Goal: Information Seeking & Learning: Understand process/instructions

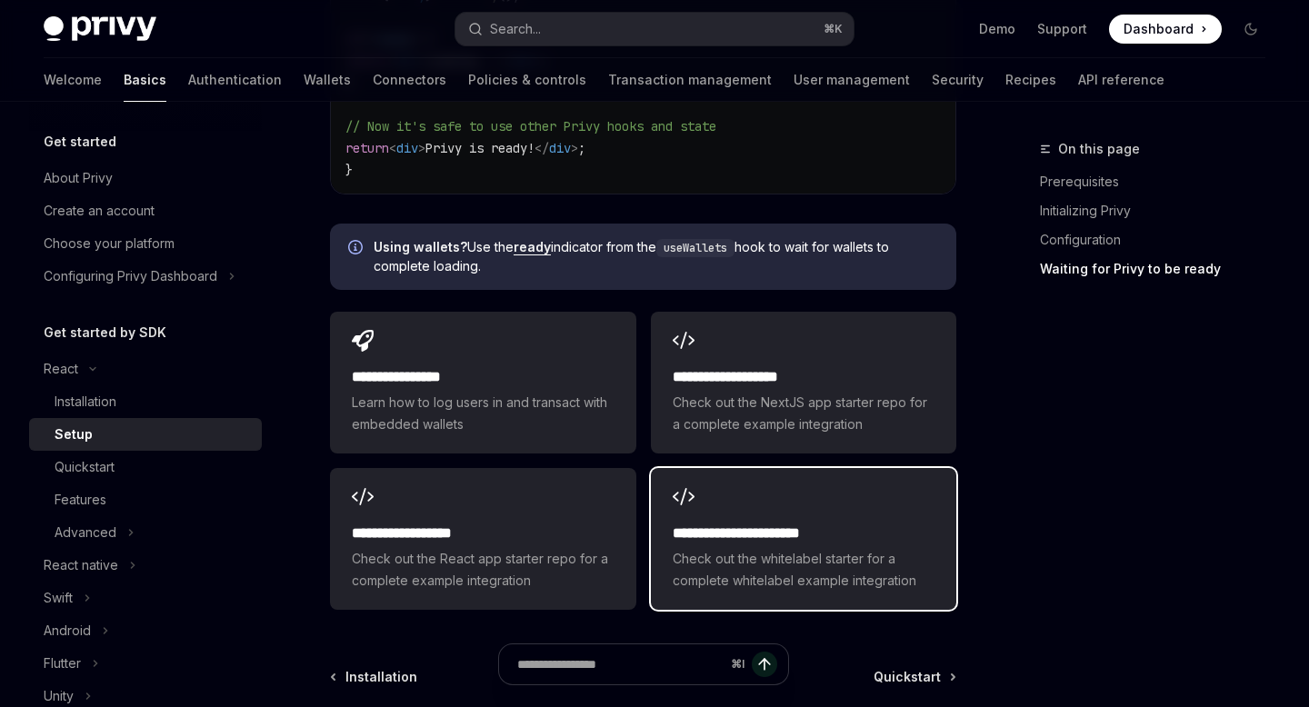
scroll to position [2346, 0]
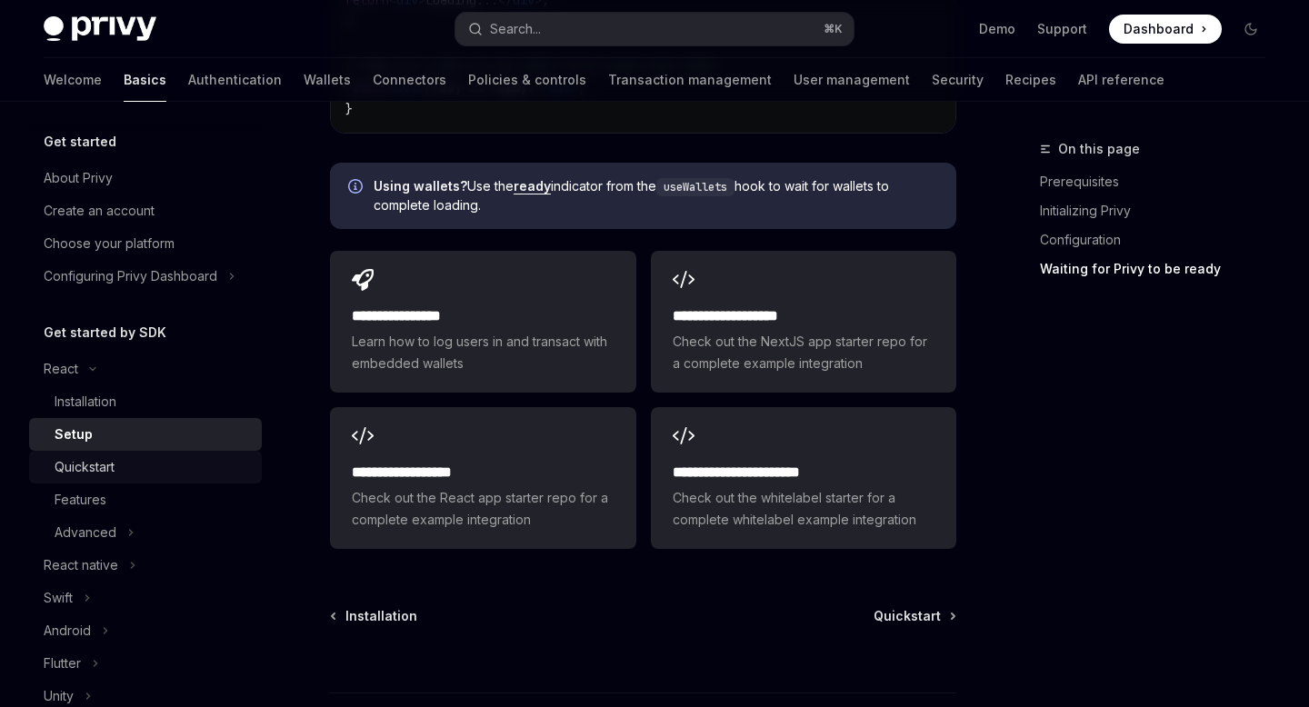
click at [95, 477] on div "Quickstart" at bounding box center [85, 467] width 60 height 22
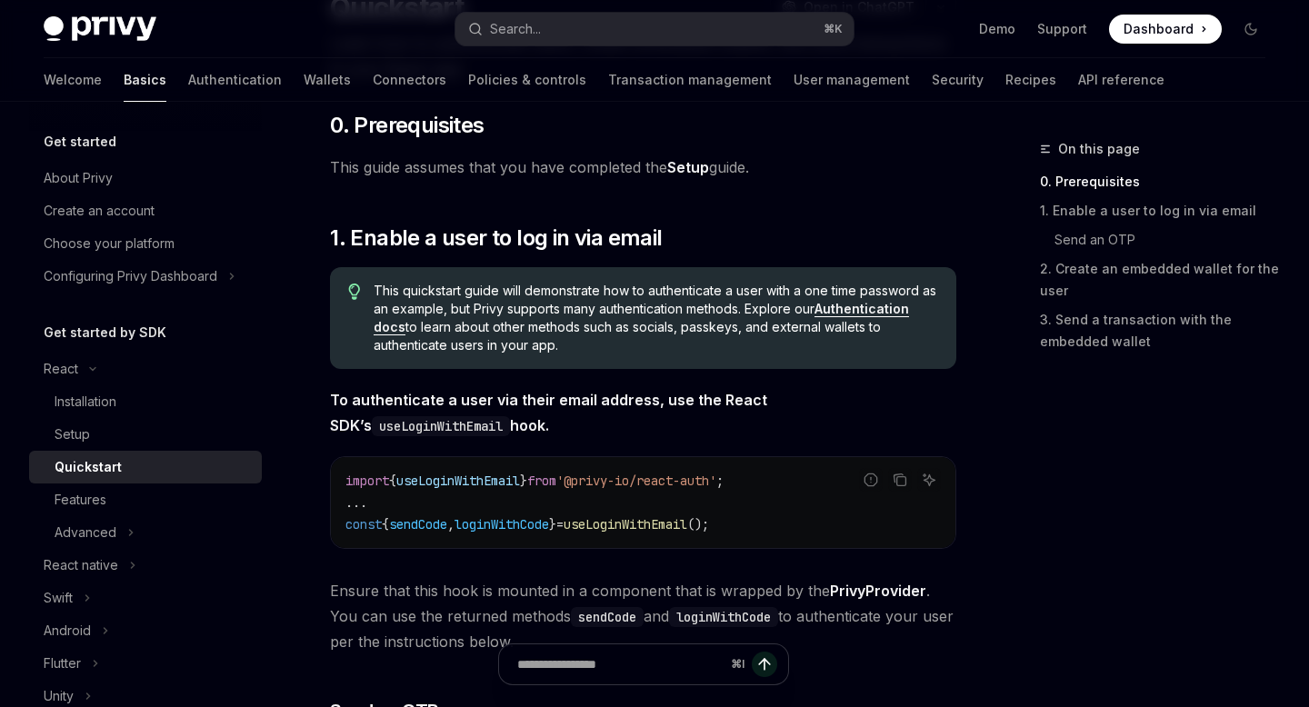
scroll to position [235, 0]
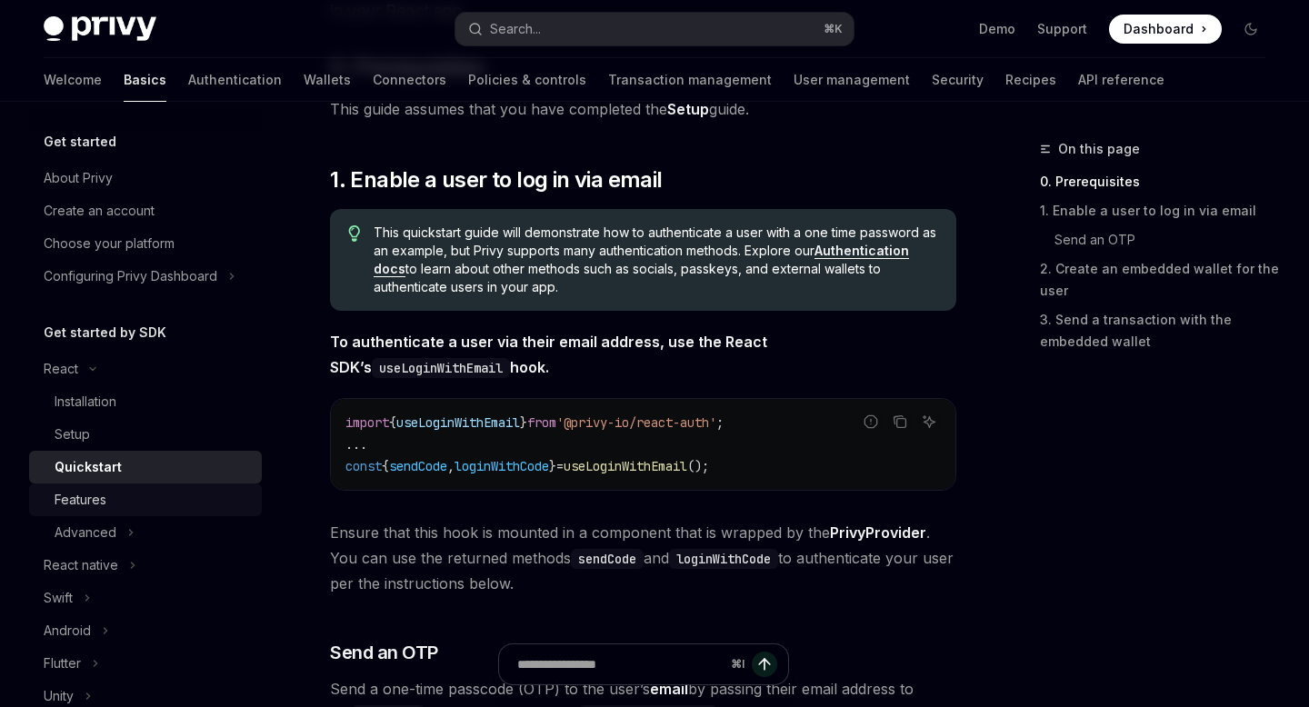
click at [85, 502] on div "Features" at bounding box center [81, 500] width 52 height 22
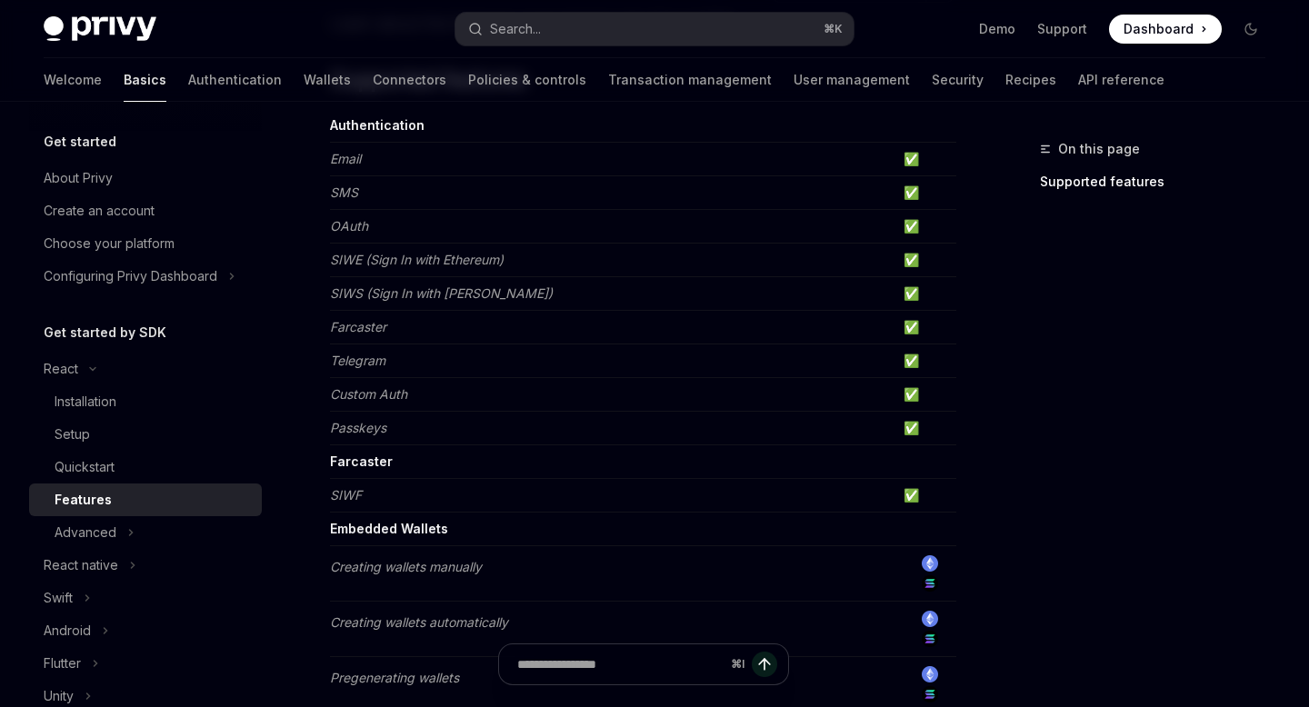
scroll to position [199, 0]
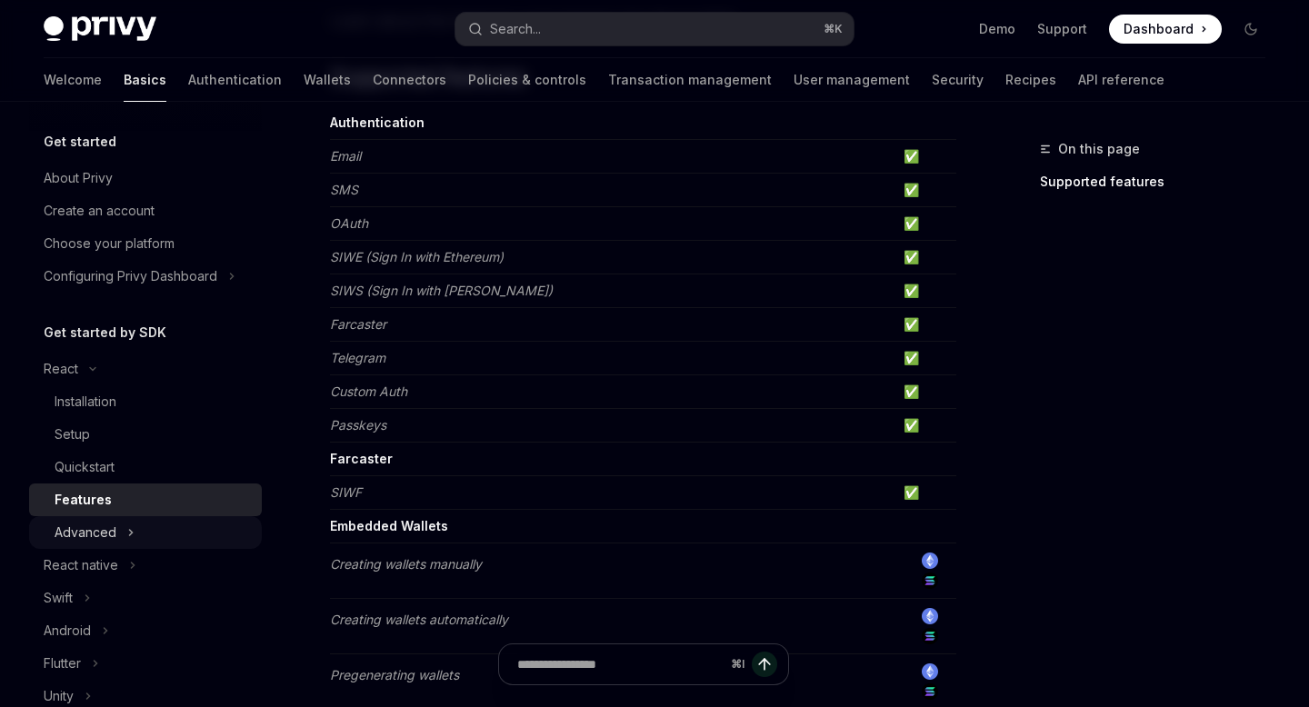
click at [105, 536] on div "Advanced" at bounding box center [86, 533] width 62 height 22
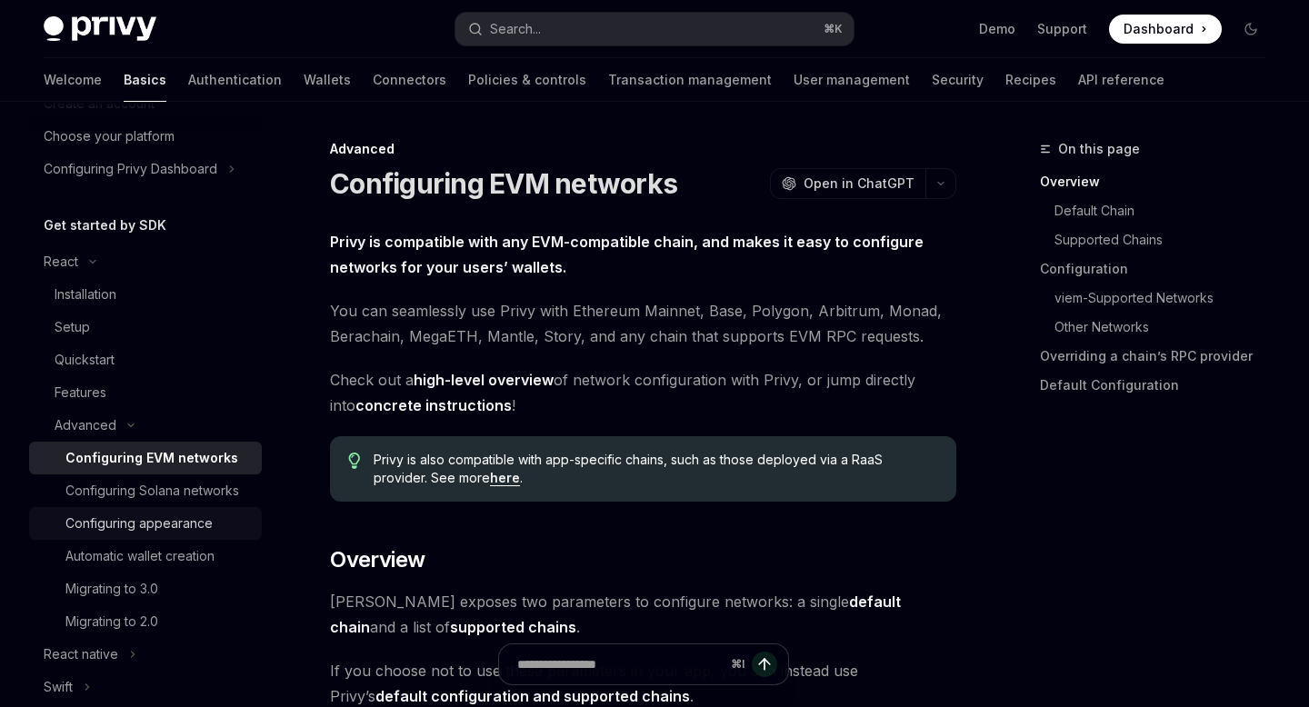
scroll to position [112, 0]
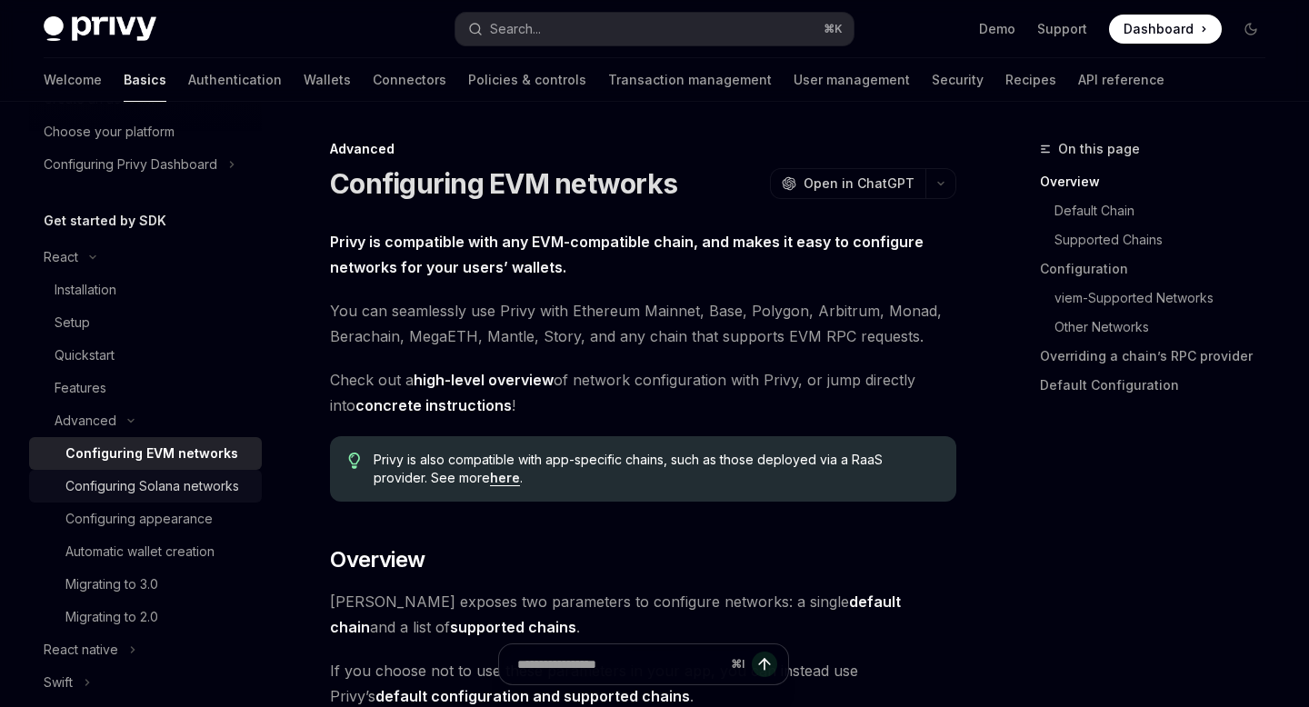
click at [145, 486] on div "Configuring Solana networks" at bounding box center [152, 486] width 174 height 22
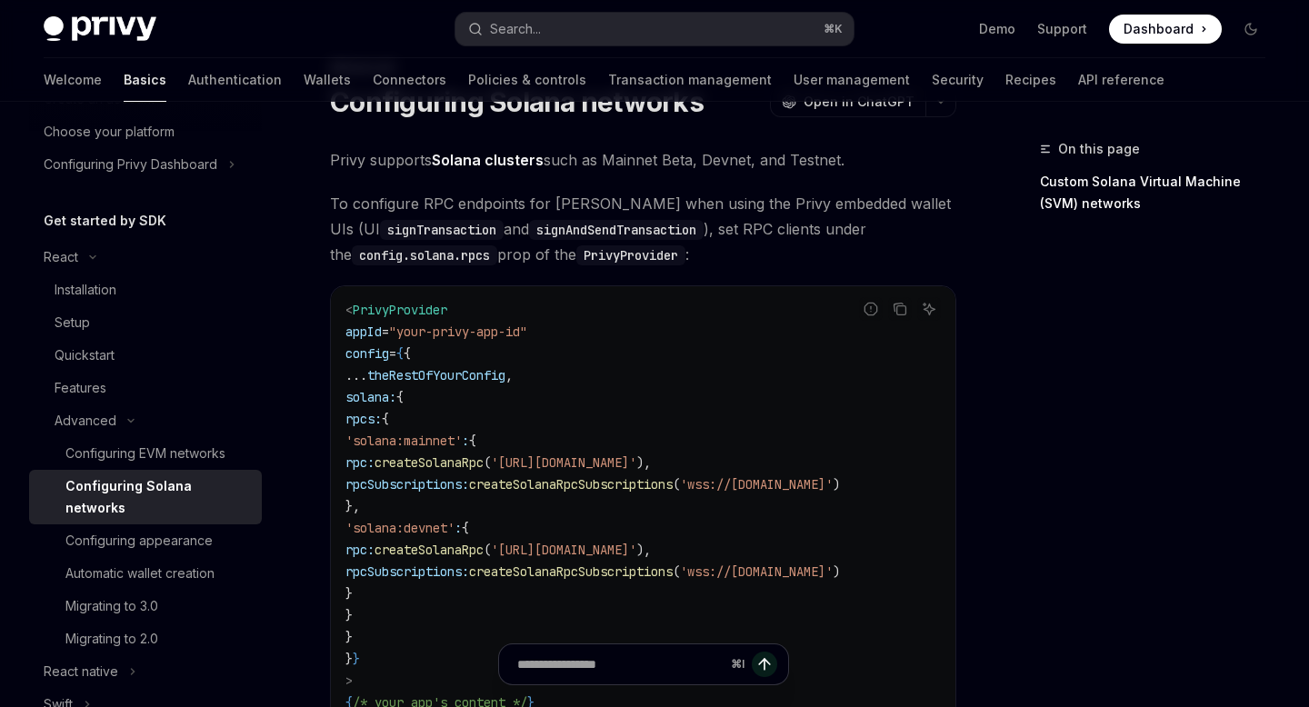
click at [505, 368] on span "theRestOfYourConfig" at bounding box center [436, 375] width 138 height 16
click at [462, 437] on span "'solana:mainnet'" at bounding box center [403, 441] width 116 height 16
drag, startPoint x: 415, startPoint y: 597, endPoint x: 397, endPoint y: 524, distance: 75.8
click at [397, 524] on code "< PrivyProvider appId = "your-privy-app-id" config = { { ... theRestOfYourConfi…" at bounding box center [642, 517] width 595 height 436
copy code "'solana:devnet' : { rpc: createSolanaRpc ( '[URL][DOMAIN_NAME]' ), rpcSubscript…"
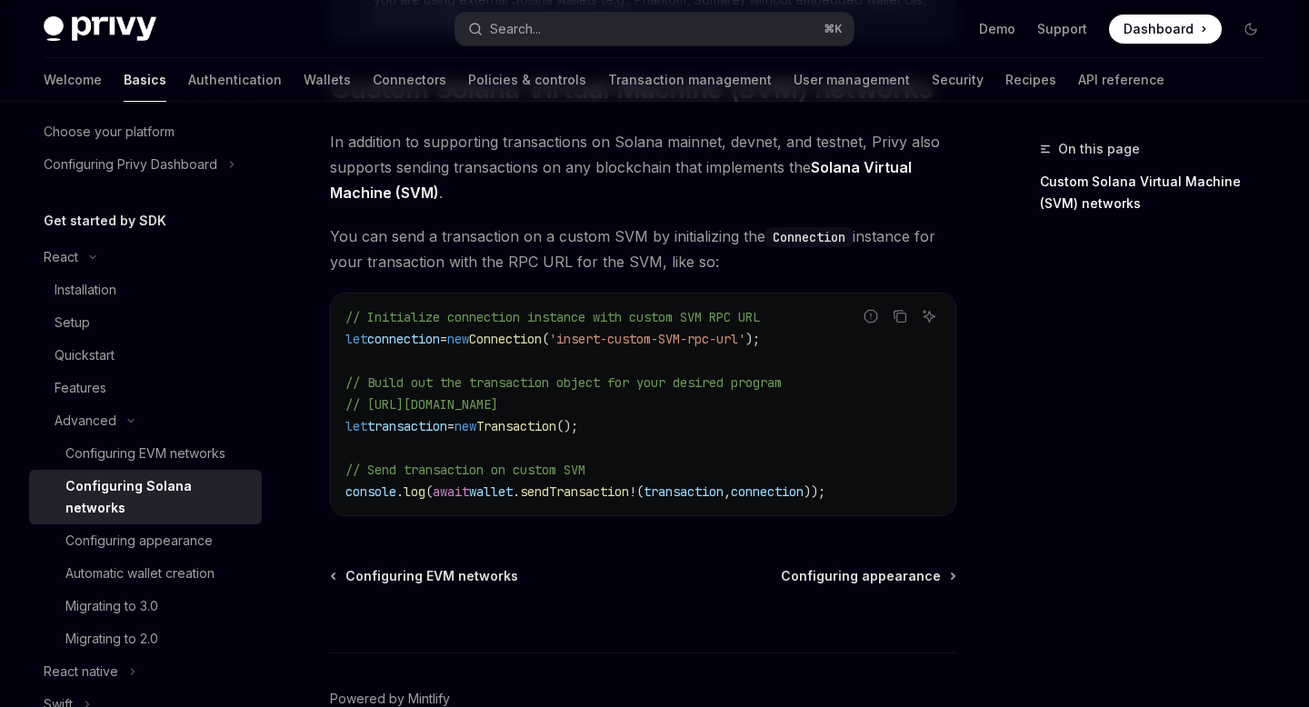
scroll to position [964, 0]
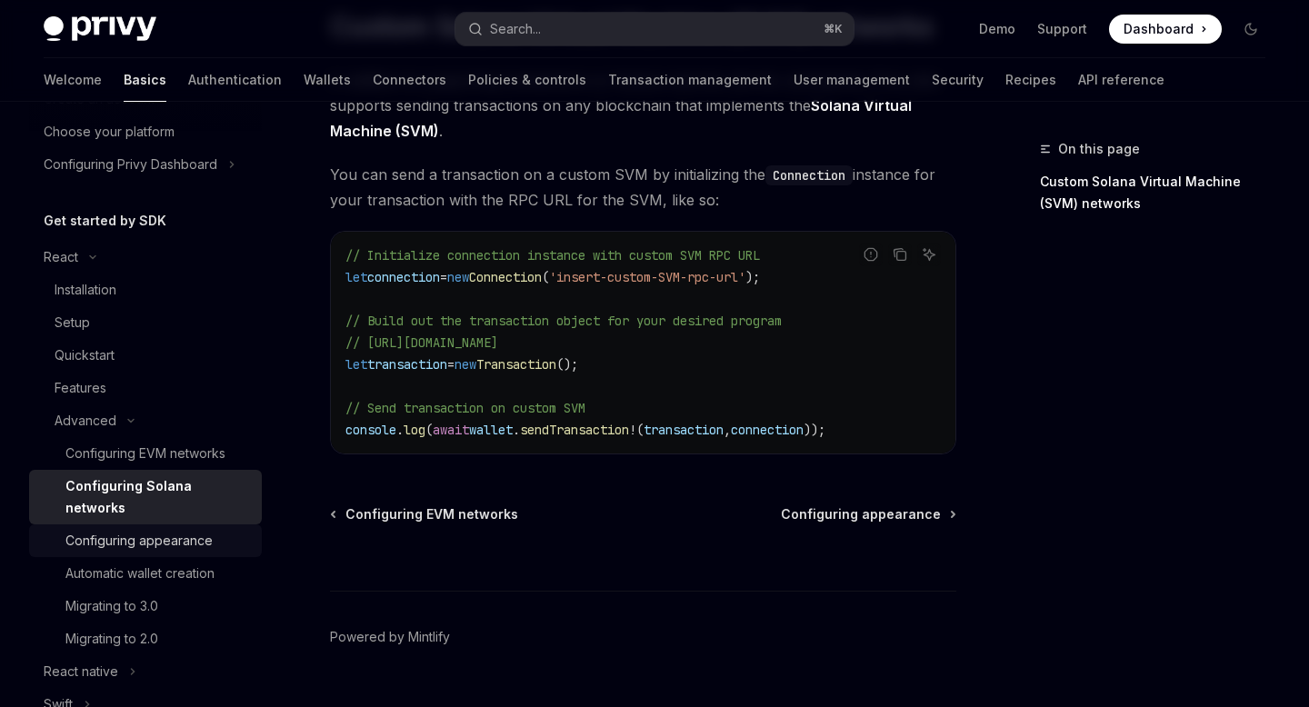
click at [185, 530] on div "Configuring appearance" at bounding box center [138, 541] width 147 height 22
type textarea "*"
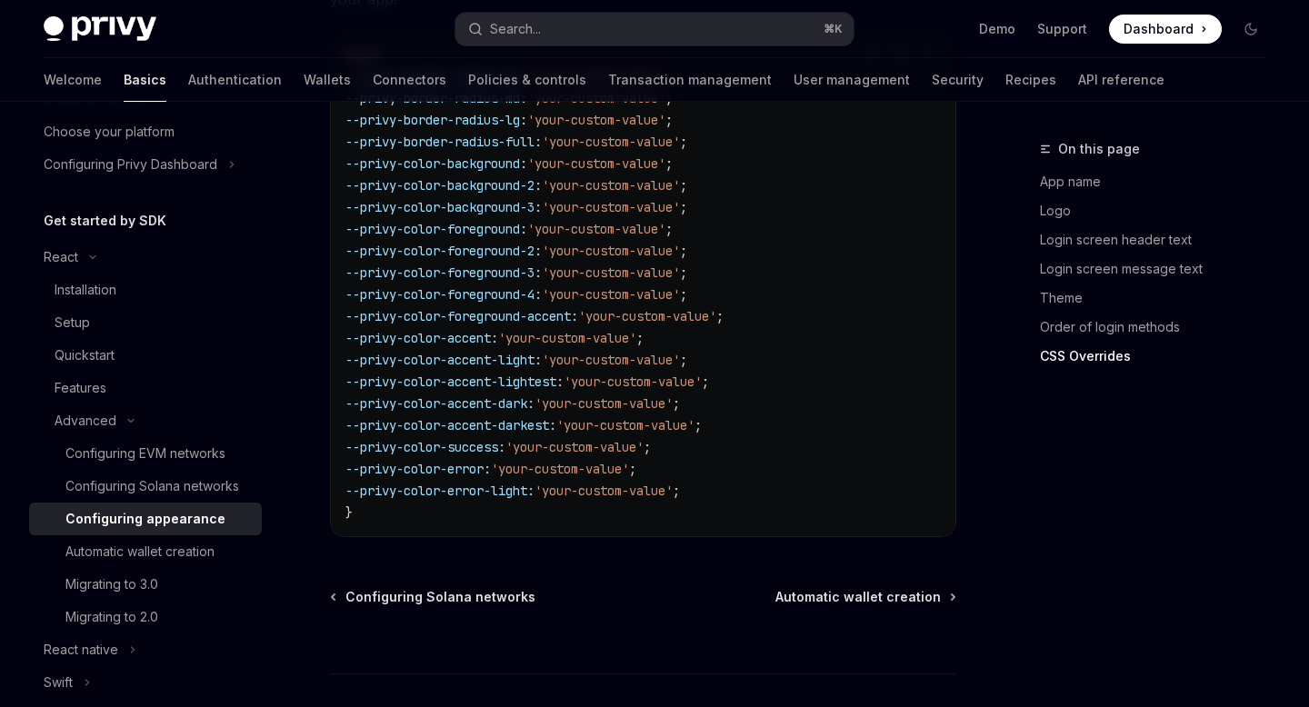
scroll to position [4832, 0]
click at [161, 561] on div "Automatic wallet creation" at bounding box center [139, 552] width 149 height 22
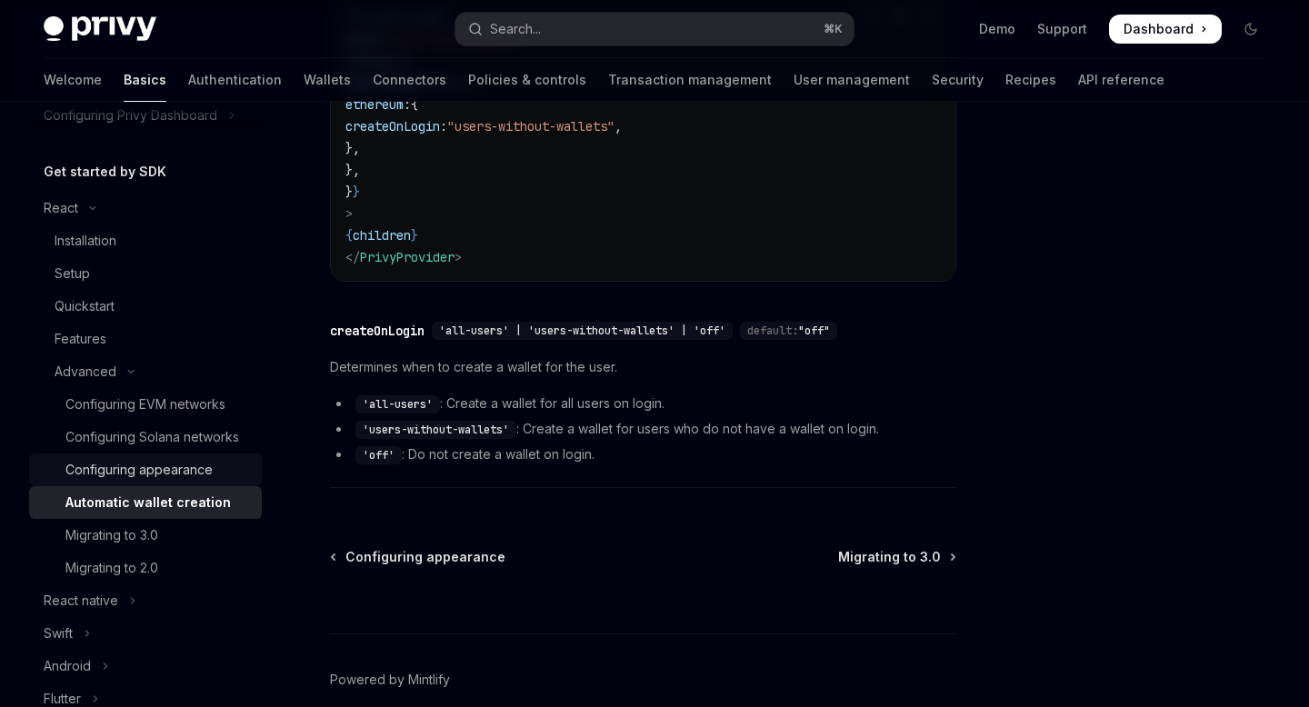
scroll to position [246, 0]
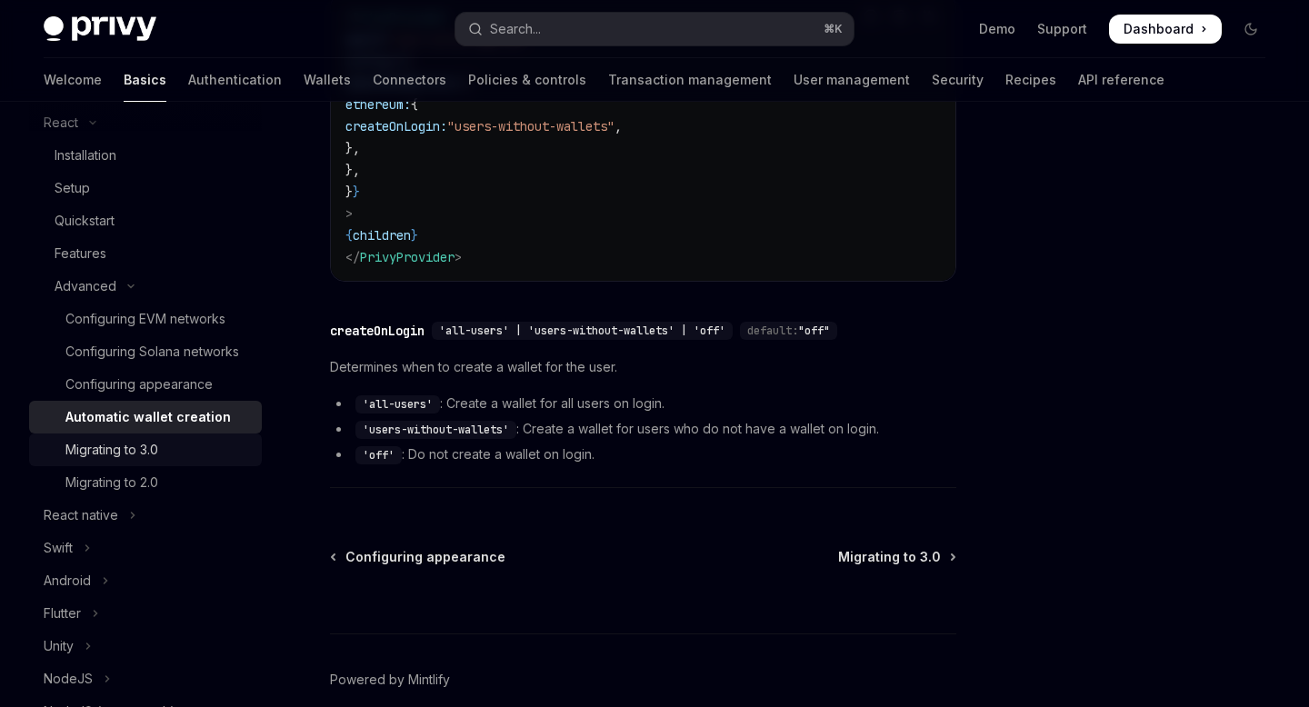
click at [125, 449] on div "Migrating to 3.0" at bounding box center [111, 450] width 93 height 22
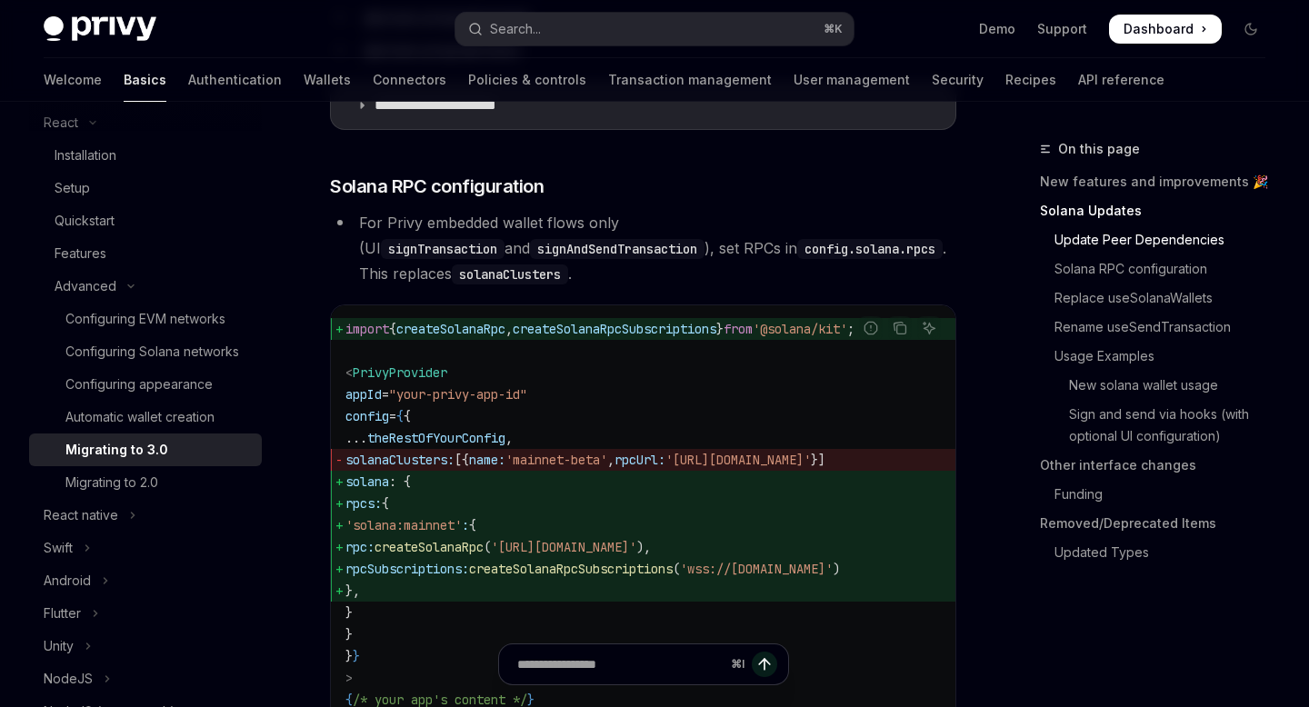
click at [427, 605] on code "import { createSolanaRpc , createSolanaRpcSubscriptions } from '@solana/kit' ; …" at bounding box center [642, 525] width 595 height 415
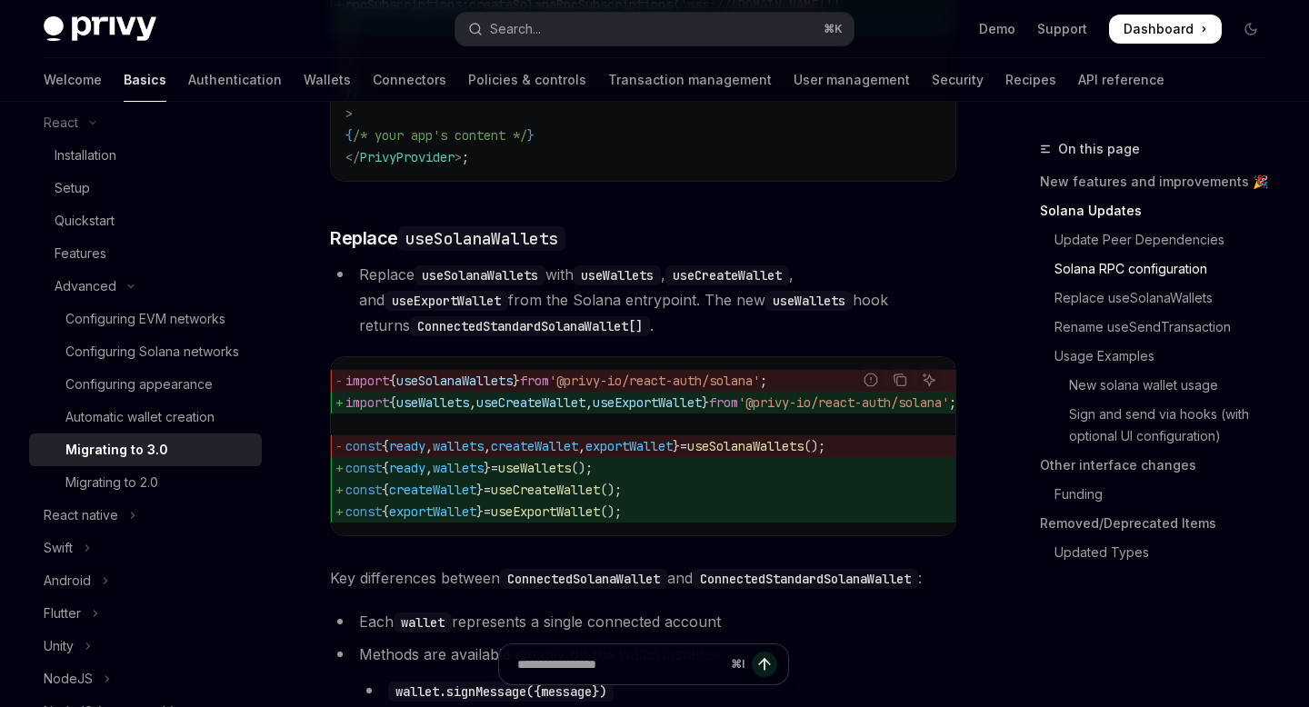
scroll to position [1575, 0]
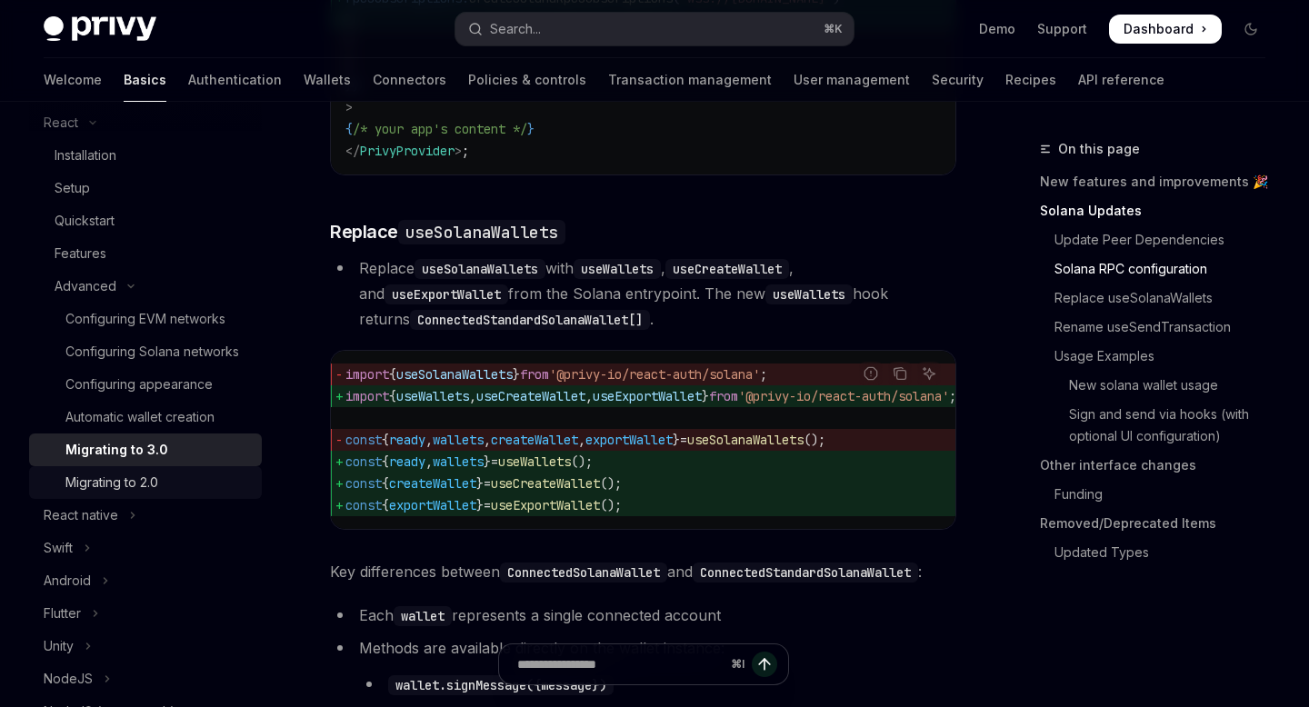
click at [114, 485] on div "Migrating to 2.0" at bounding box center [111, 483] width 93 height 22
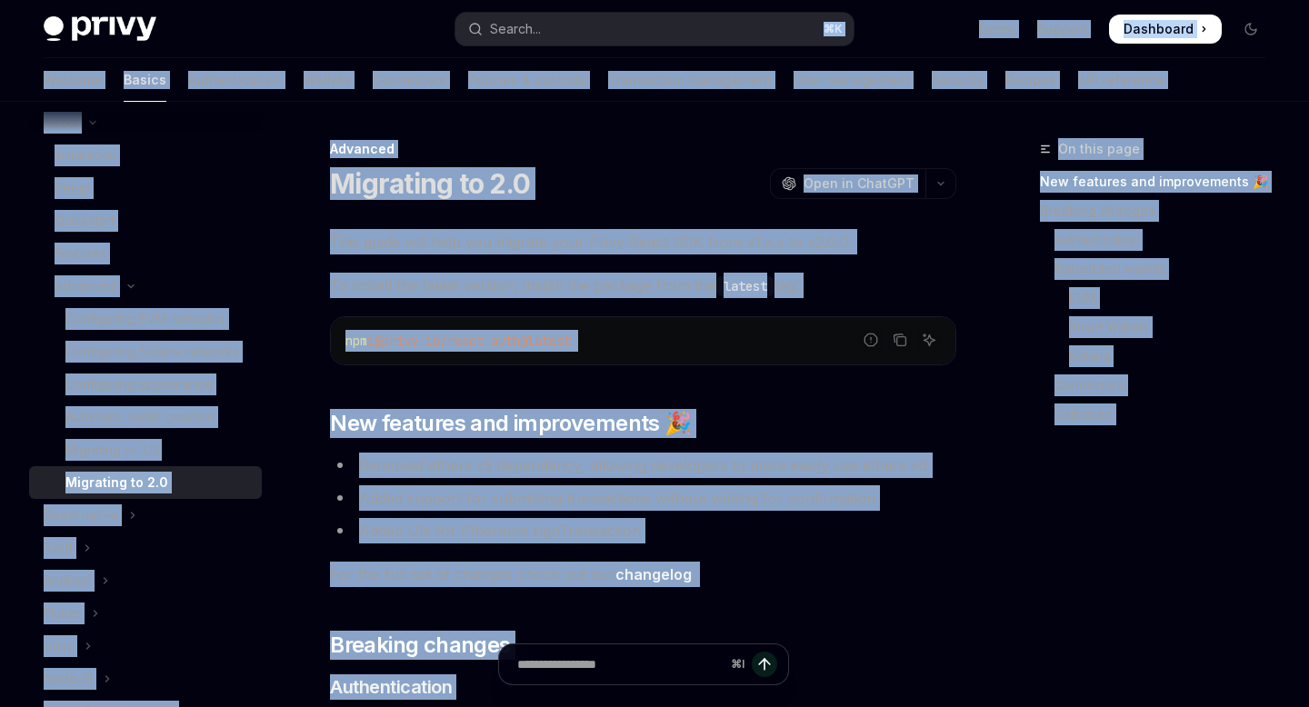
drag, startPoint x: 951, startPoint y: 454, endPoint x: 705, endPoint y: -111, distance: 615.6
click at [705, 0] on html "Skip to main content Privy Docs home page Search... ⌘ K Demo Support Dashboard …" at bounding box center [654, 353] width 1309 height 707
copy div "⌘ K Demo Support Dashboard Dashboard Search... Navigation Advanced Migrating to…"
click at [891, 580] on span "For the full set of changes check out our changelog ." at bounding box center [643, 574] width 626 height 25
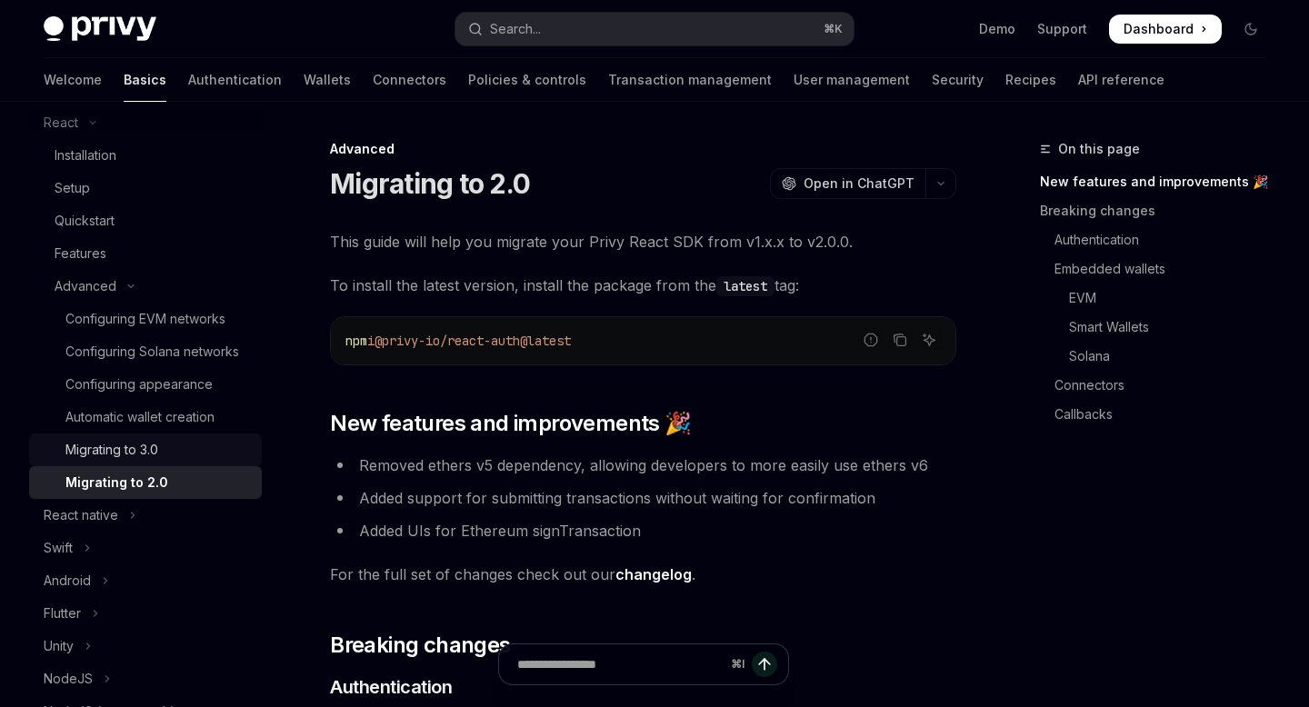
click at [143, 453] on div "Migrating to 3.0" at bounding box center [111, 450] width 93 height 22
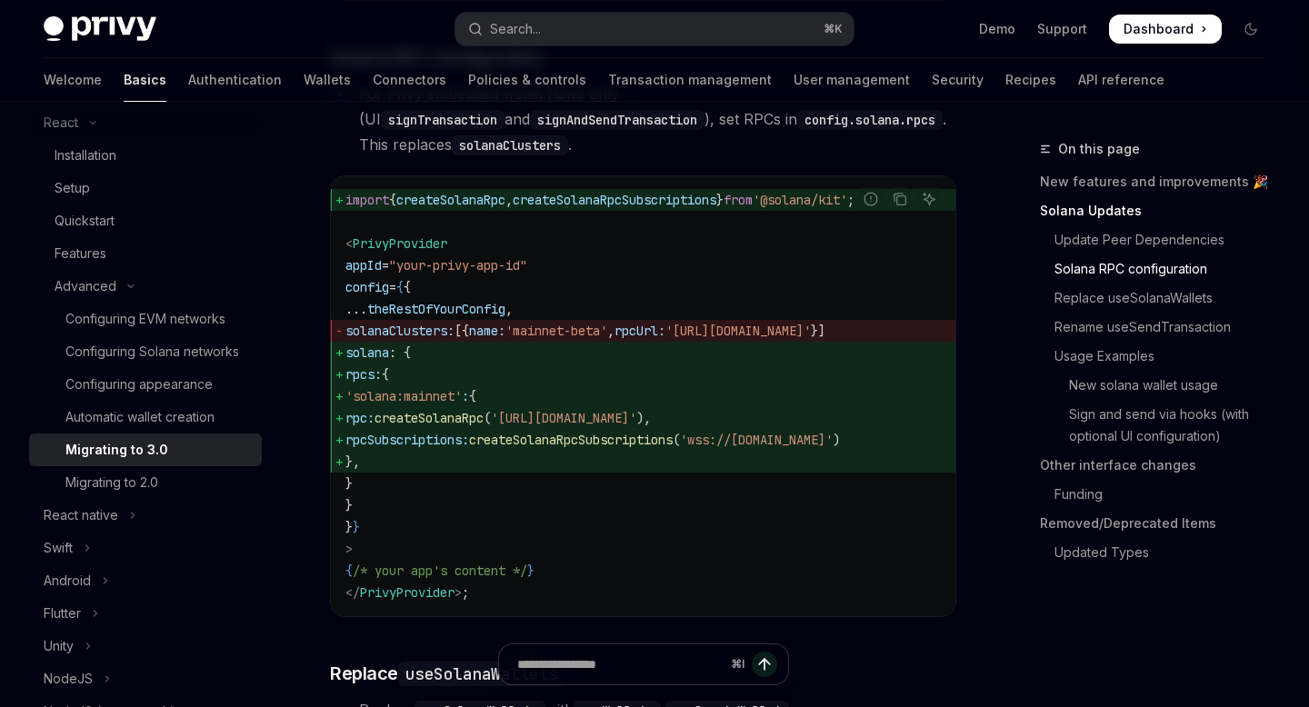
scroll to position [1148, 0]
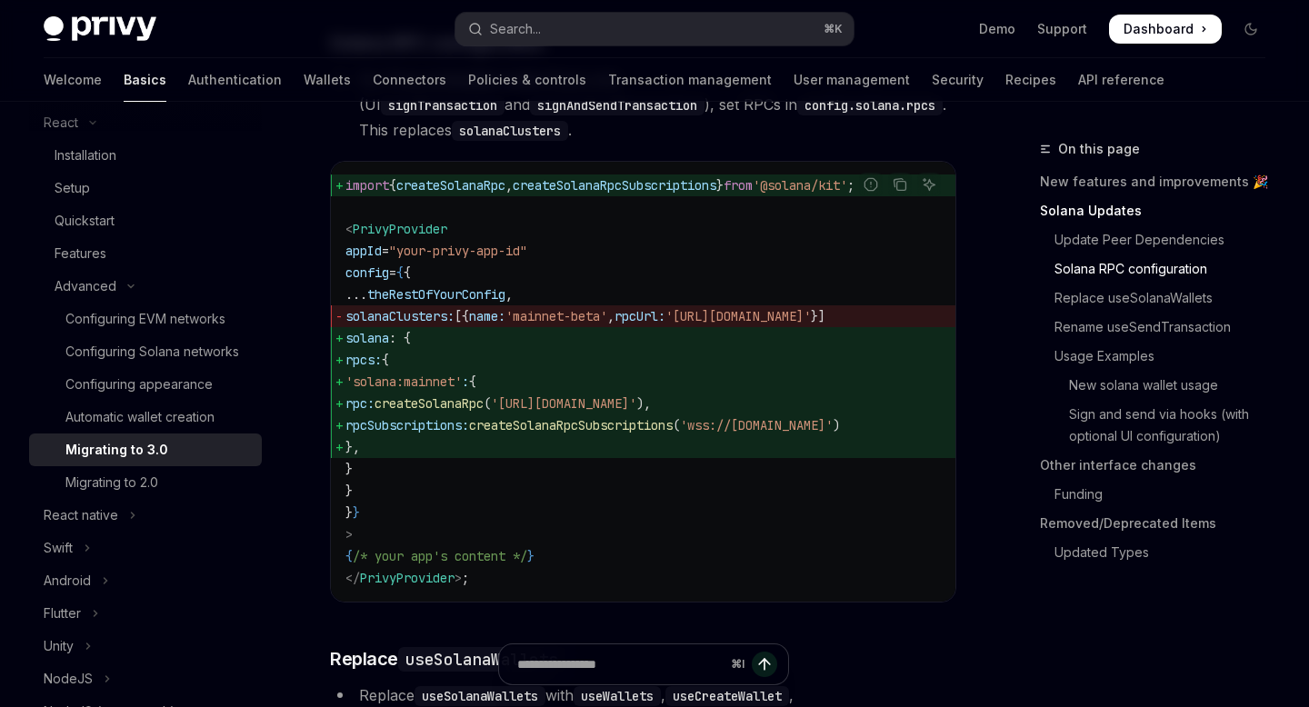
click at [663, 473] on code "import { createSolanaRpc , createSolanaRpcSubscriptions } from '@solana/kit' ; …" at bounding box center [642, 382] width 595 height 415
click at [411, 339] on span ": {" at bounding box center [400, 338] width 22 height 16
click at [410, 478] on code "import { createSolanaRpc , createSolanaRpcSubscriptions } from '@solana/kit' ; …" at bounding box center [642, 382] width 595 height 415
click at [426, 459] on code "import { createSolanaRpc , createSolanaRpcSubscriptions } from '@solana/kit' ; …" at bounding box center [642, 382] width 595 height 415
drag, startPoint x: 426, startPoint y: 459, endPoint x: 400, endPoint y: 413, distance: 53.3
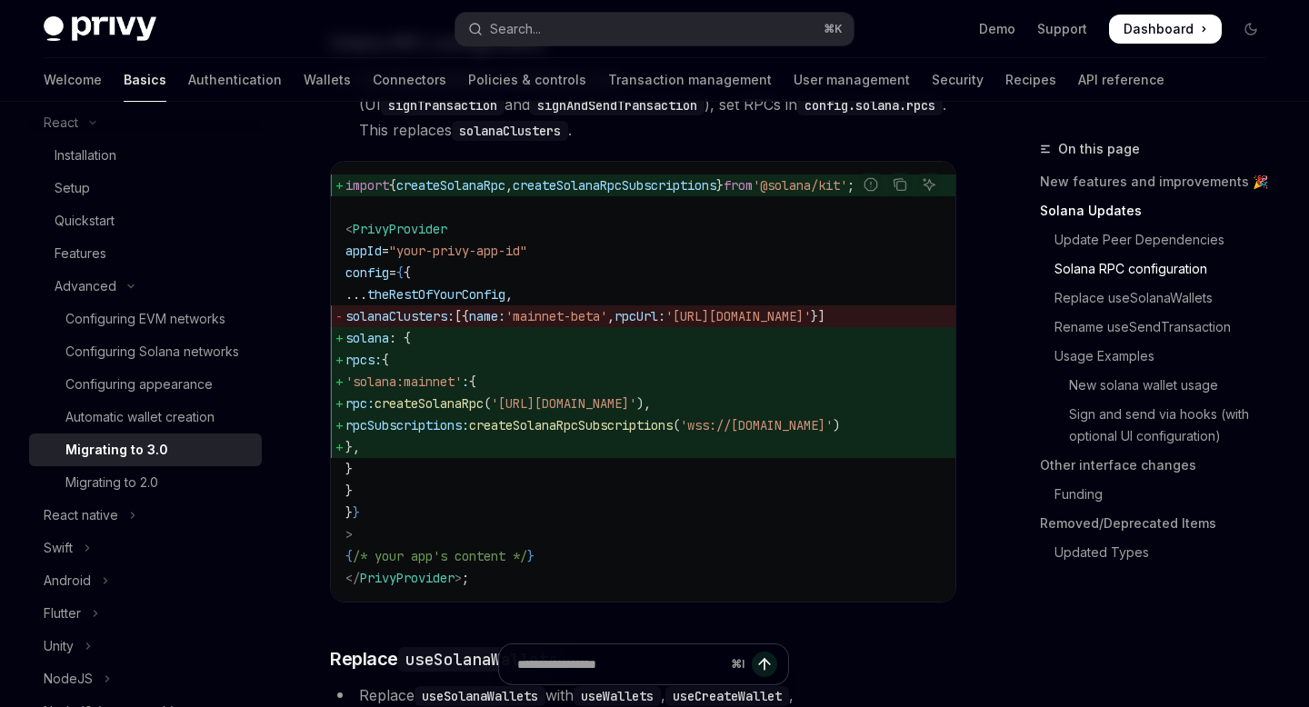
click at [400, 413] on code "import { createSolanaRpc , createSolanaRpcSubscriptions } from '@solana/kit' ; …" at bounding box center [642, 382] width 595 height 415
click at [447, 463] on code "import { createSolanaRpc , createSolanaRpcSubscriptions } from '@solana/kit' ; …" at bounding box center [642, 382] width 595 height 415
drag, startPoint x: 425, startPoint y: 449, endPoint x: 369, endPoint y: 365, distance: 100.9
click at [369, 365] on code "import { createSolanaRpc , createSolanaRpcSubscriptions } from '@solana/kit' ; …" at bounding box center [642, 382] width 595 height 415
copy code "rpcs: { 'solana:mainnet' : { rpc: createSolanaRpc ( 'https://api.mainnet-beta.s…"
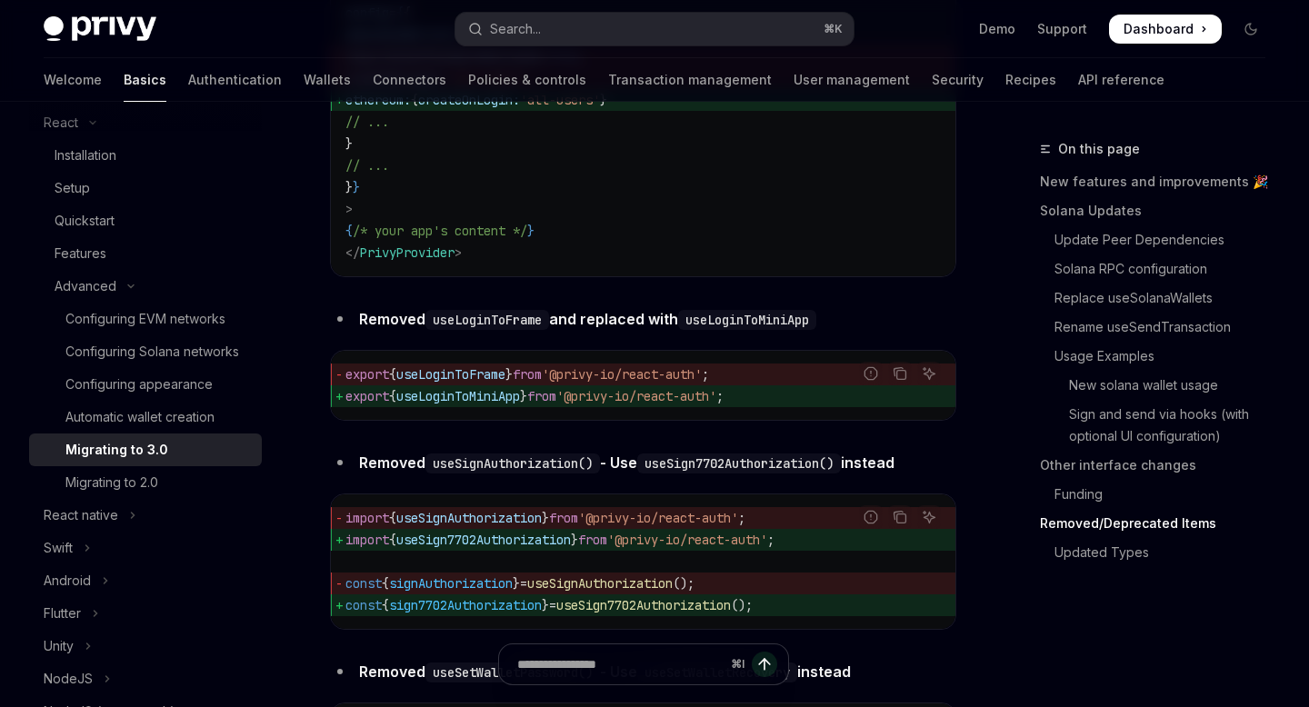
scroll to position [7558, 0]
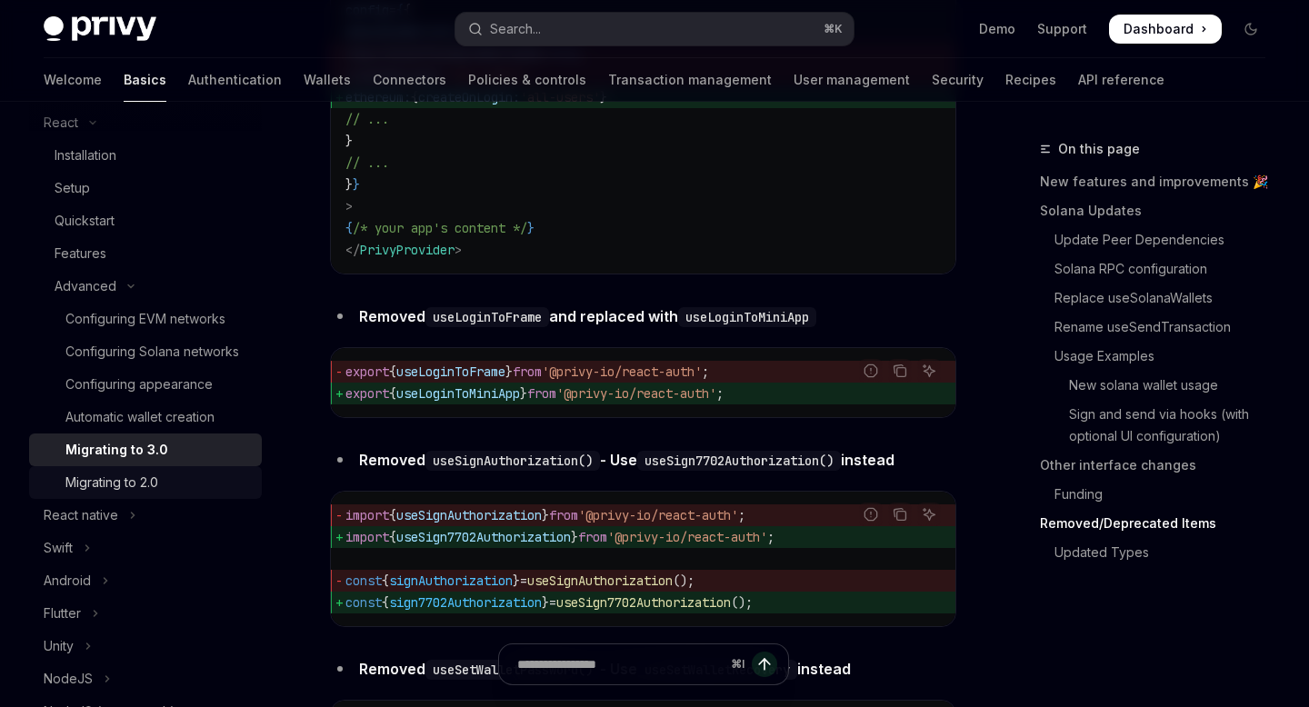
click at [102, 482] on div "Migrating to 2.0" at bounding box center [111, 483] width 93 height 22
click at [136, 479] on div "Migrating to 2.0" at bounding box center [111, 483] width 93 height 22
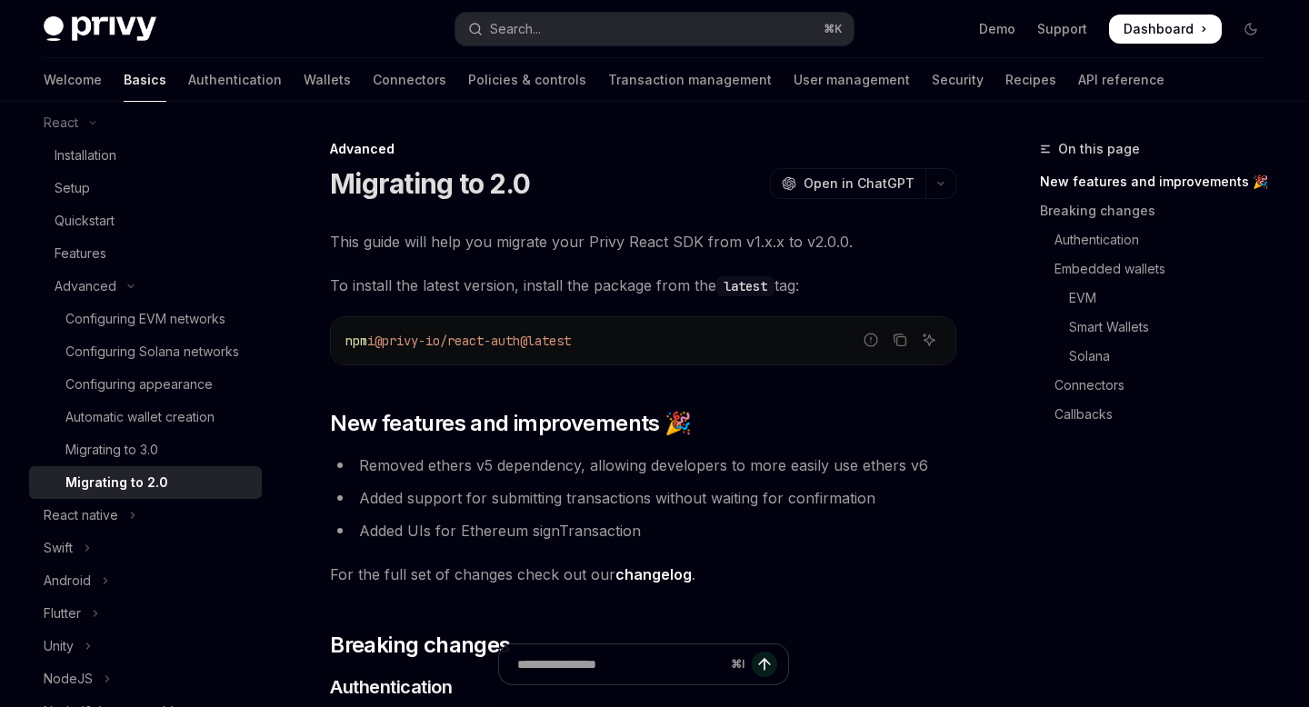
type textarea "*"
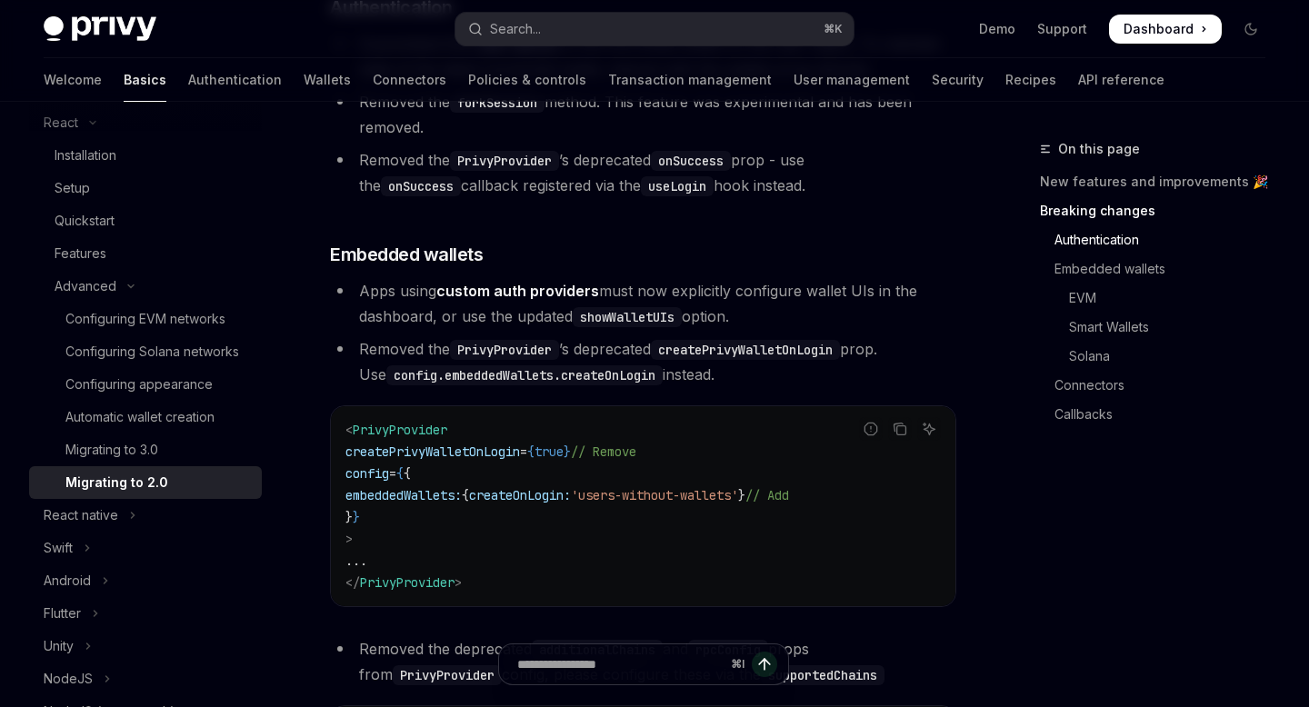
scroll to position [708, 0]
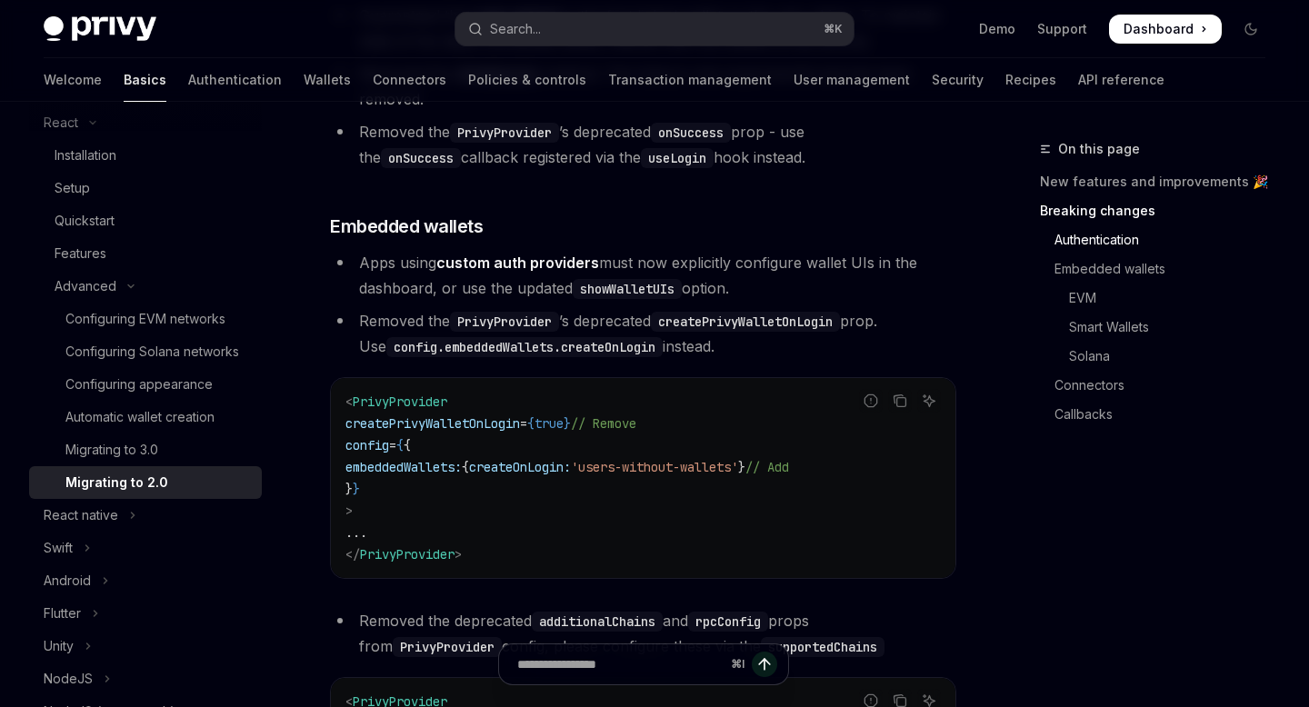
click at [569, 525] on code "< PrivyProvider createPrivyWalletOnLogin = { true } // Remove config = { { embe…" at bounding box center [642, 478] width 595 height 175
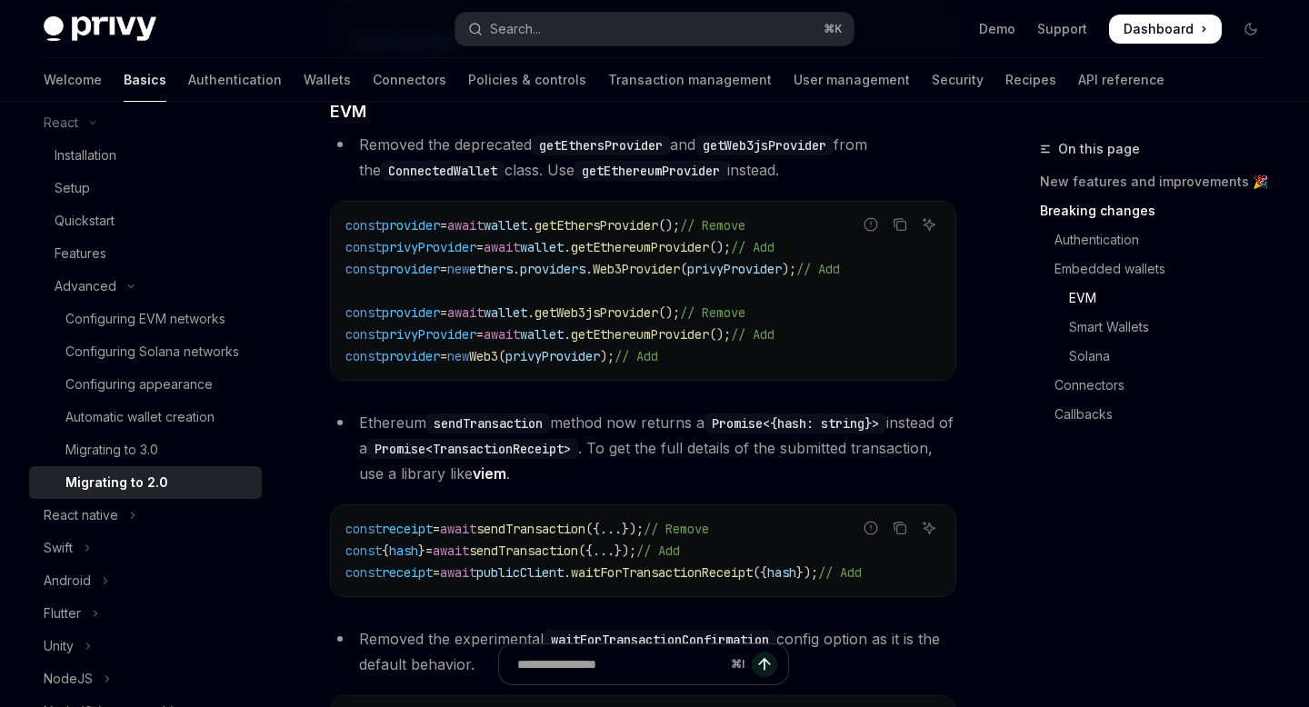
scroll to position [1893, 0]
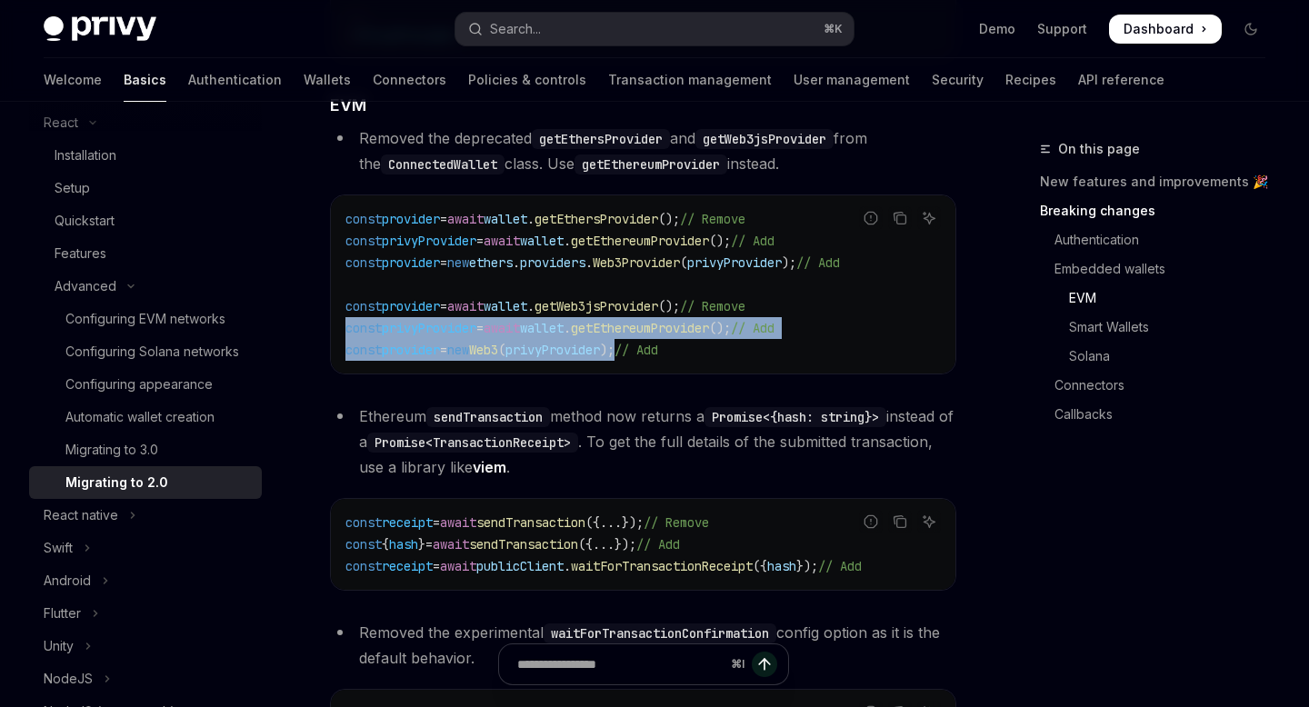
drag, startPoint x: 659, startPoint y: 349, endPoint x: 306, endPoint y: 337, distance: 352.9
copy code "const privyProvider = await wallet . getEthereumProvider (); // Add const provi…"
click at [698, 360] on code "const provider = await wallet . getEthersProvider (); // Remove const privyProv…" at bounding box center [642, 284] width 595 height 153
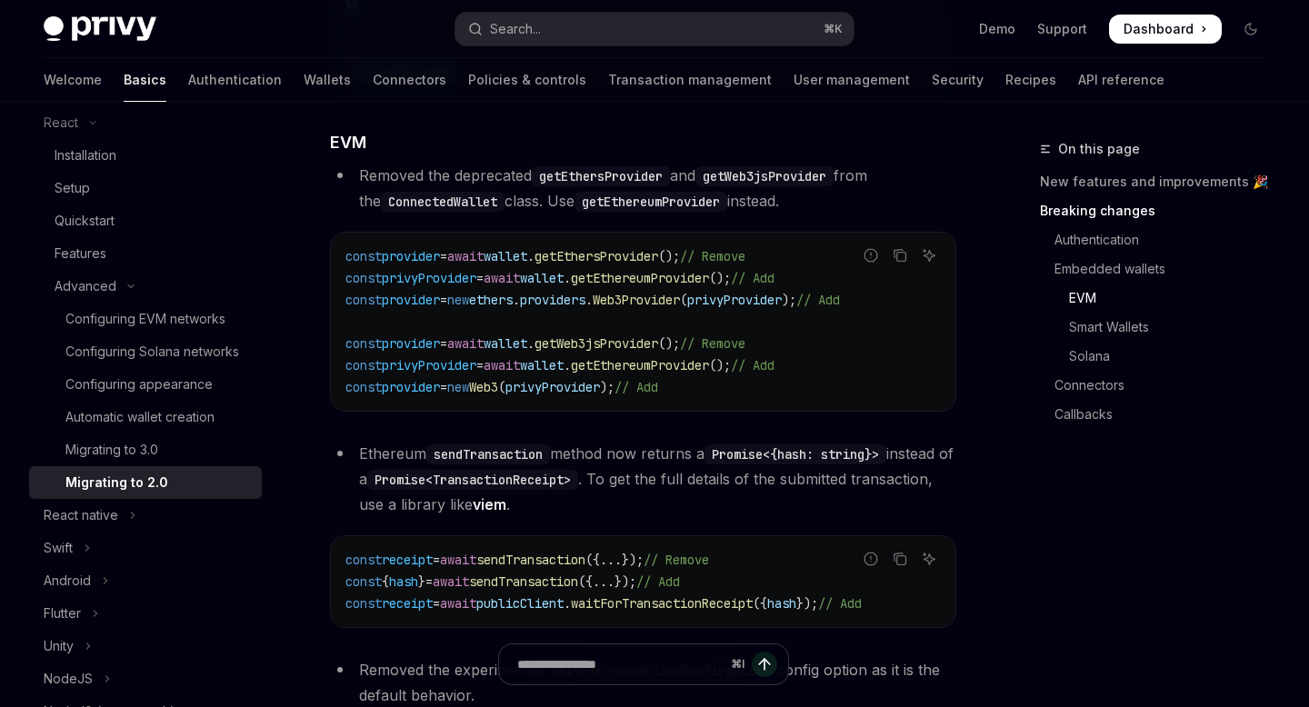
scroll to position [1854, 0]
click at [142, 451] on div "Migrating to 3.0" at bounding box center [111, 450] width 93 height 22
